Goal: Information Seeking & Learning: Understand process/instructions

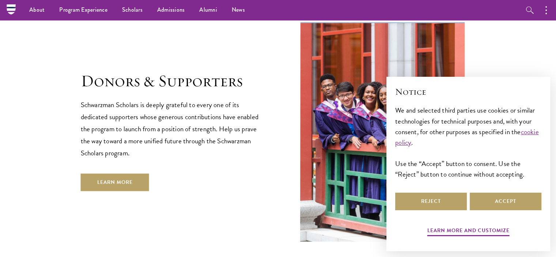
scroll to position [2036, 0]
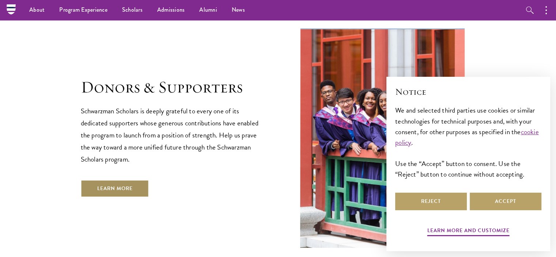
click at [126, 180] on link "Learn More" at bounding box center [115, 189] width 68 height 18
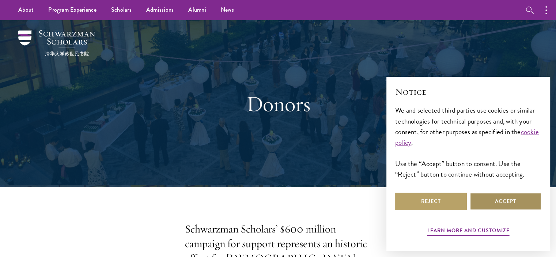
click at [498, 202] on button "Accept" at bounding box center [505, 202] width 72 height 18
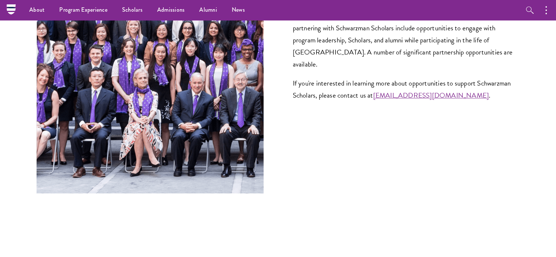
scroll to position [2813, 0]
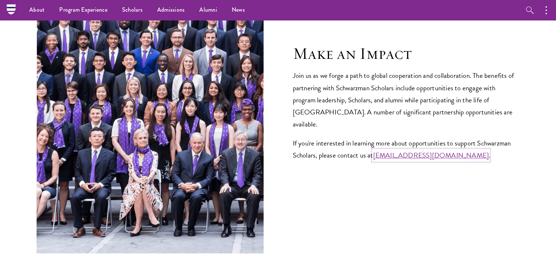
click at [409, 150] on link "development@schwarzmanscholars.org" at bounding box center [431, 155] width 116 height 11
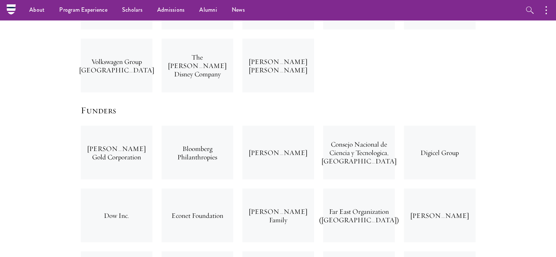
scroll to position [1571, 0]
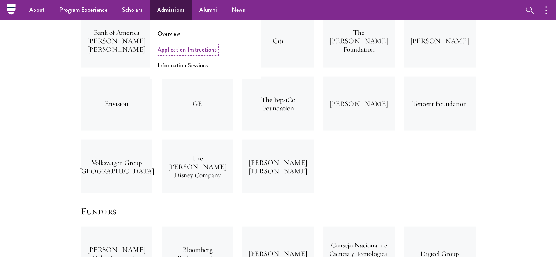
click at [179, 51] on link "Application Instructions" at bounding box center [186, 49] width 59 height 8
